Goal: Task Accomplishment & Management: Use online tool/utility

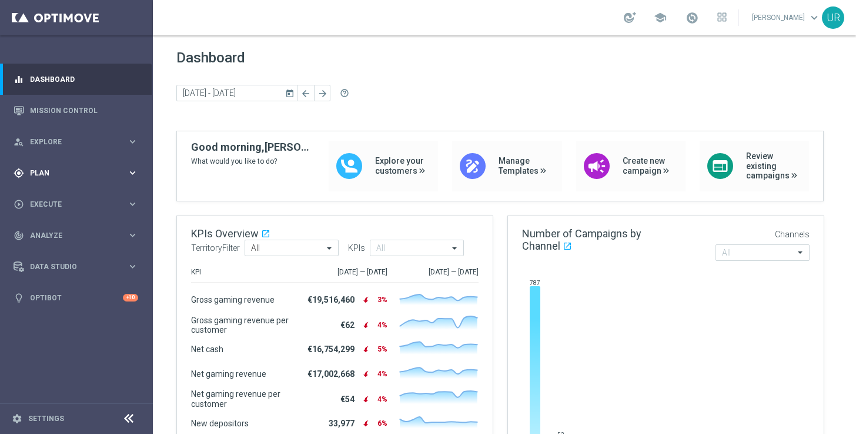
click at [134, 171] on icon "keyboard_arrow_right" at bounding box center [132, 172] width 11 height 11
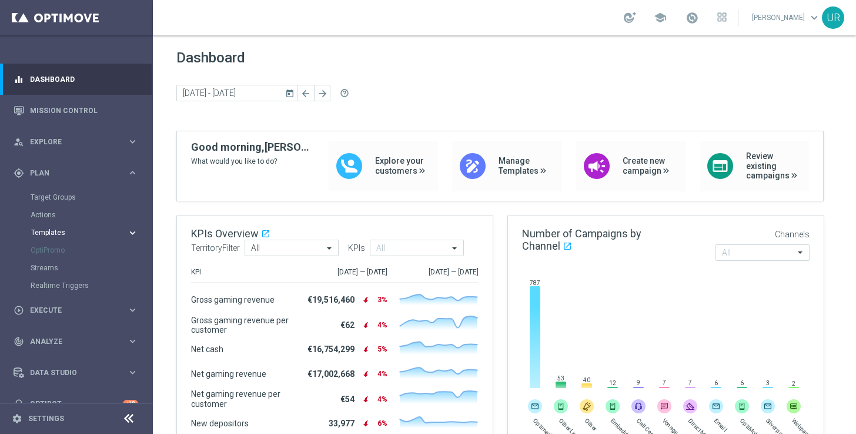
click at [131, 232] on icon "keyboard_arrow_right" at bounding box center [132, 232] width 11 height 11
click at [65, 246] on link "Optimail" at bounding box center [79, 249] width 86 height 9
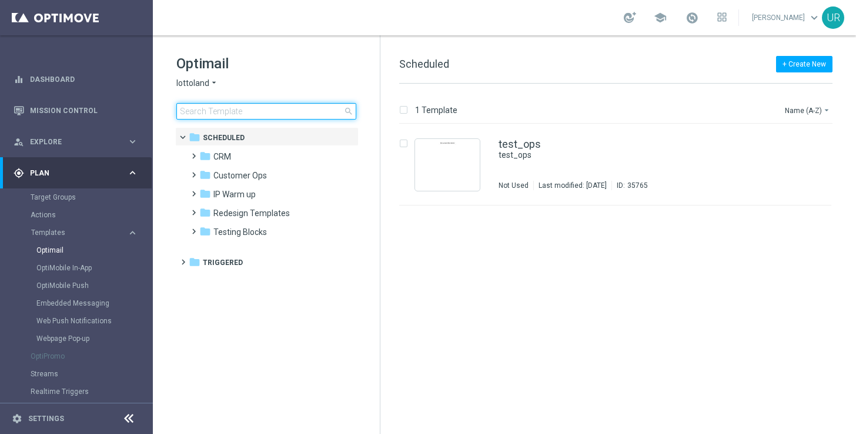
click at [242, 115] on input at bounding box center [266, 111] width 180 height 16
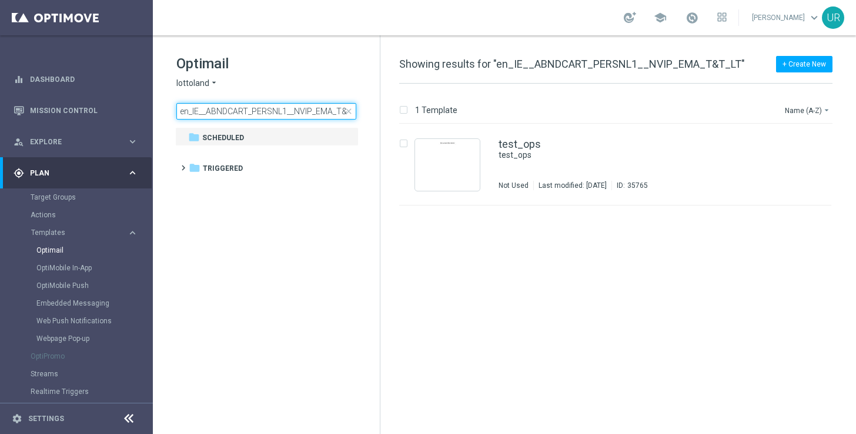
scroll to position [0, 15]
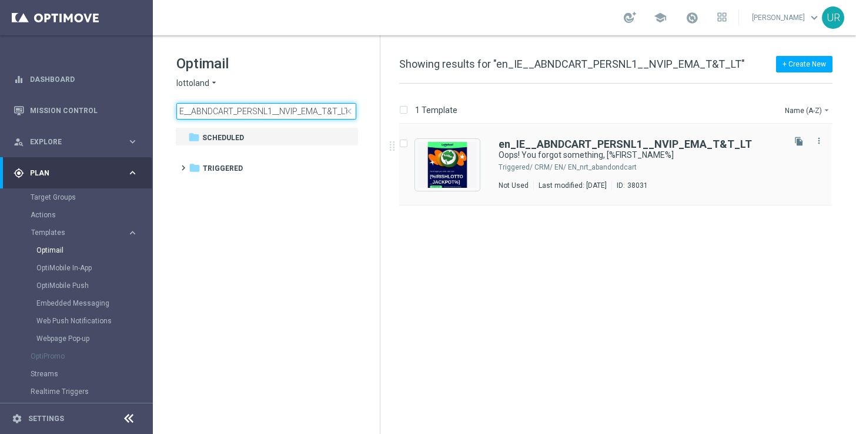
type input "en_IE__ABNDCART_PERSNL1__NVIP_EMA_T&T_LT"
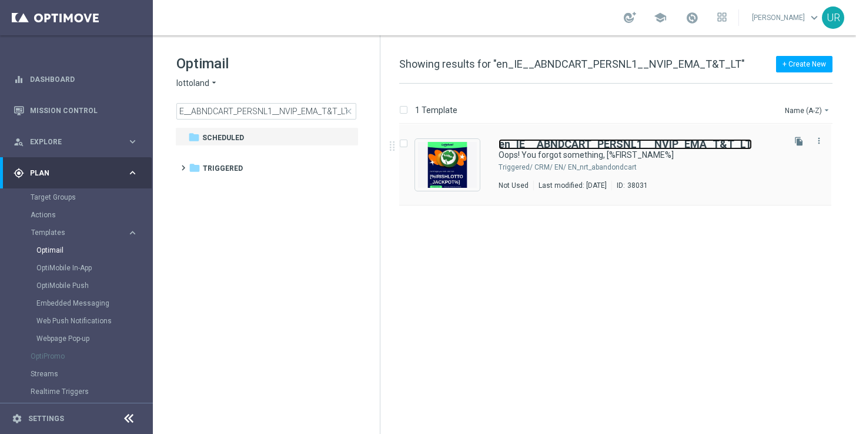
click at [554, 144] on b "en_IE__ABNDCART_PERSNL1__NVIP_EMA_T&T_LT" at bounding box center [626, 144] width 254 height 12
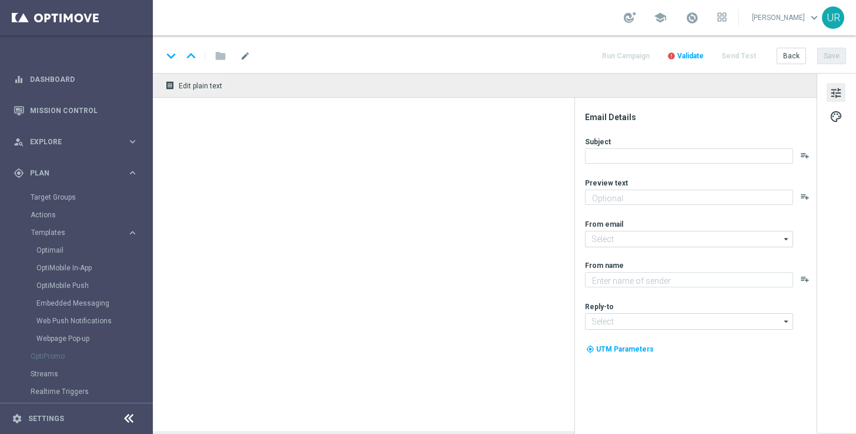
type textarea "Your cart is waiting!"
type input "[EMAIL_ADDRESS][DOMAIN_NAME]"
type textarea "Lottoland"
type input "[EMAIL_ADDRESS][DOMAIN_NAME]"
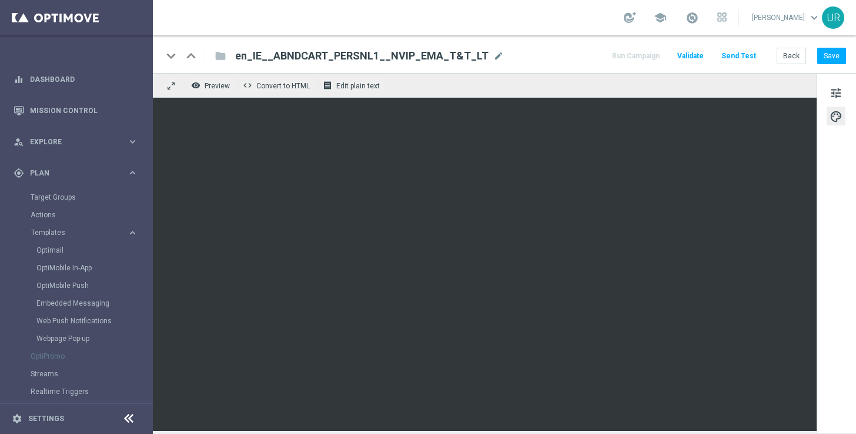
click at [748, 56] on button "Send Test" at bounding box center [739, 56] width 38 height 16
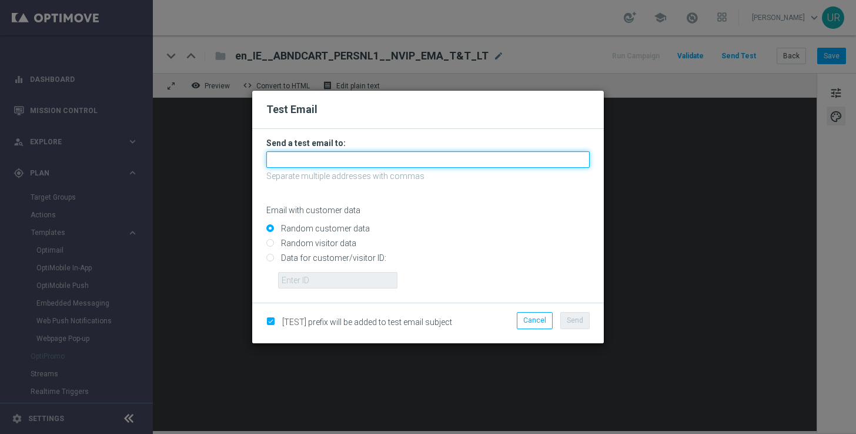
click at [380, 159] on input "text" at bounding box center [428, 159] width 324 height 16
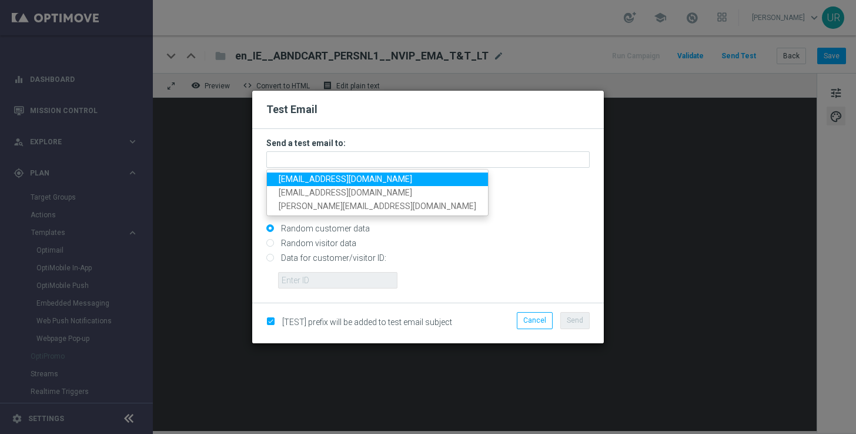
click at [316, 178] on span "[EMAIL_ADDRESS][DOMAIN_NAME]" at bounding box center [346, 178] width 134 height 9
type input "[EMAIL_ADDRESS][DOMAIN_NAME]"
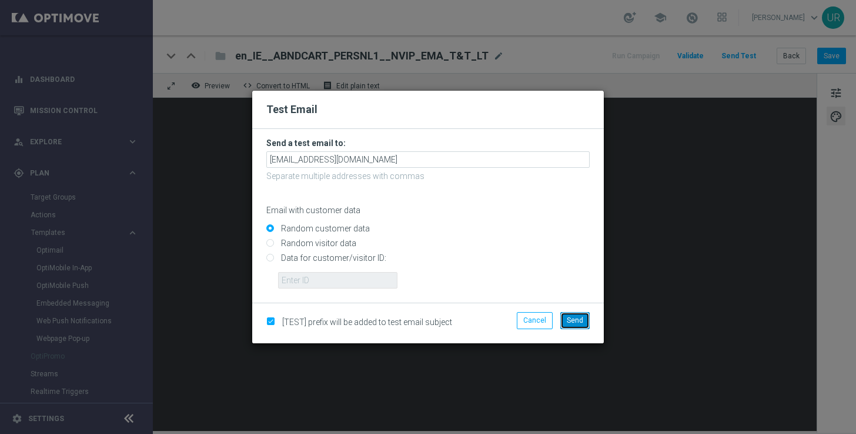
click at [579, 316] on span "Send" at bounding box center [575, 320] width 16 height 8
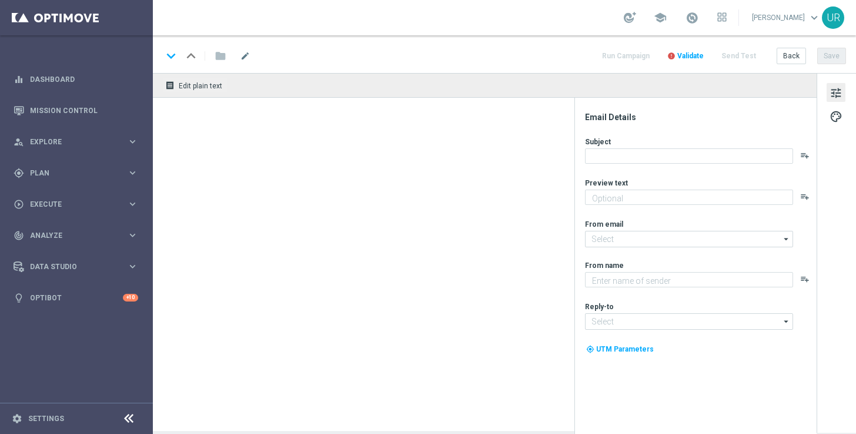
type textarea "Your cart is waiting!"
type textarea "Lottoland"
type input "[EMAIL_ADDRESS][DOMAIN_NAME]"
